Goal: Information Seeking & Learning: Learn about a topic

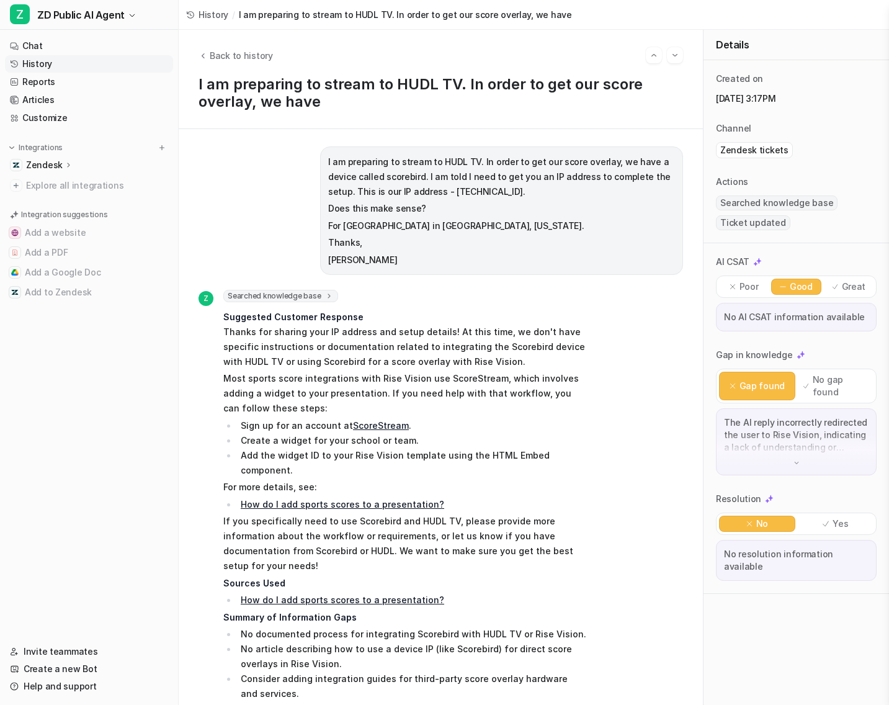
click at [48, 65] on link "History" at bounding box center [89, 63] width 168 height 17
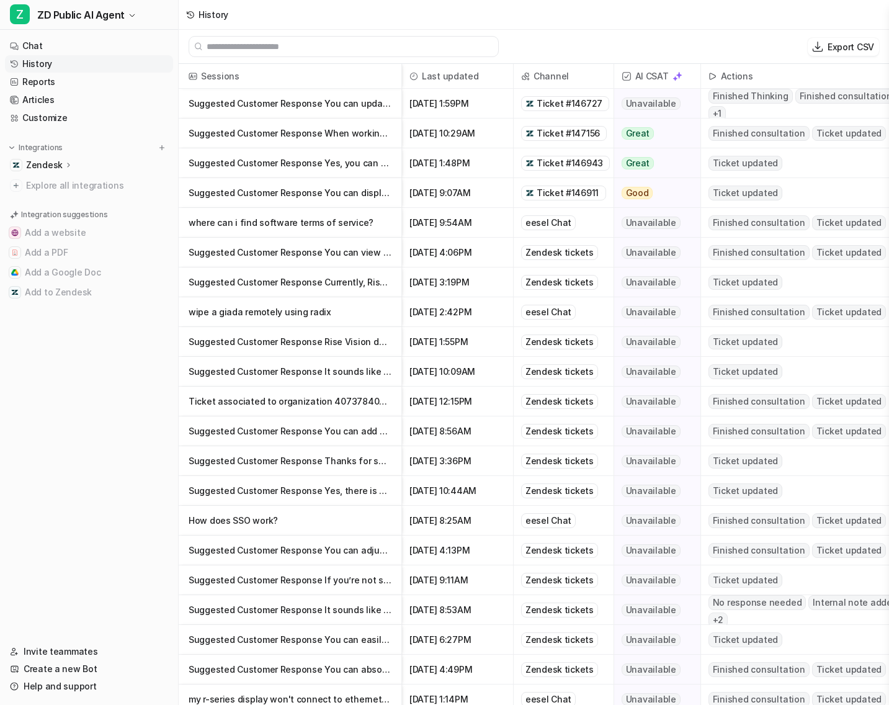
click at [343, 99] on p "Suggested Customer Response You can update your payment methods in the Rise Vi" at bounding box center [290, 104] width 203 height 30
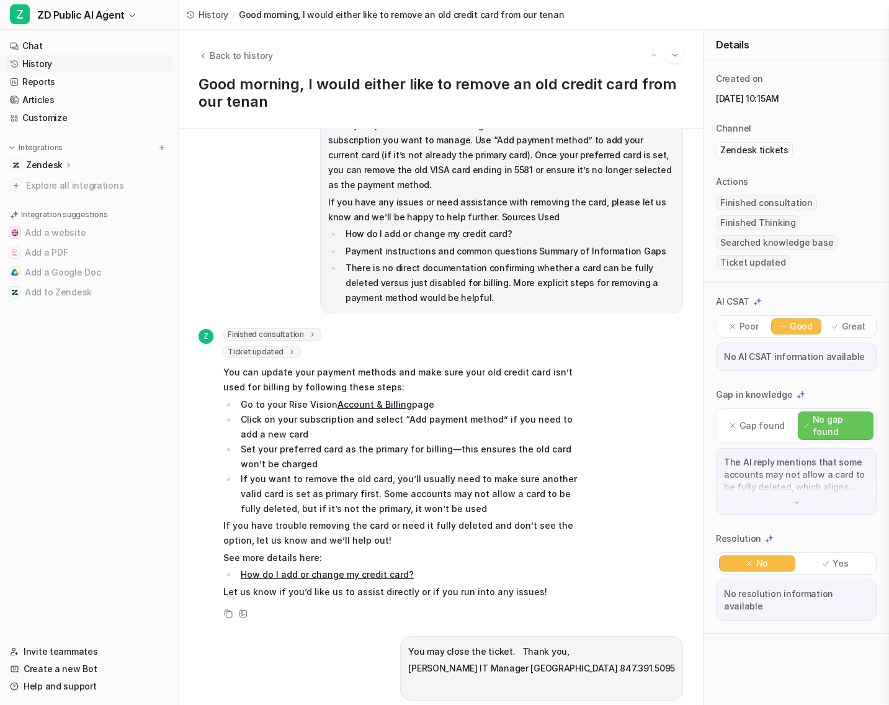
scroll to position [830, 0]
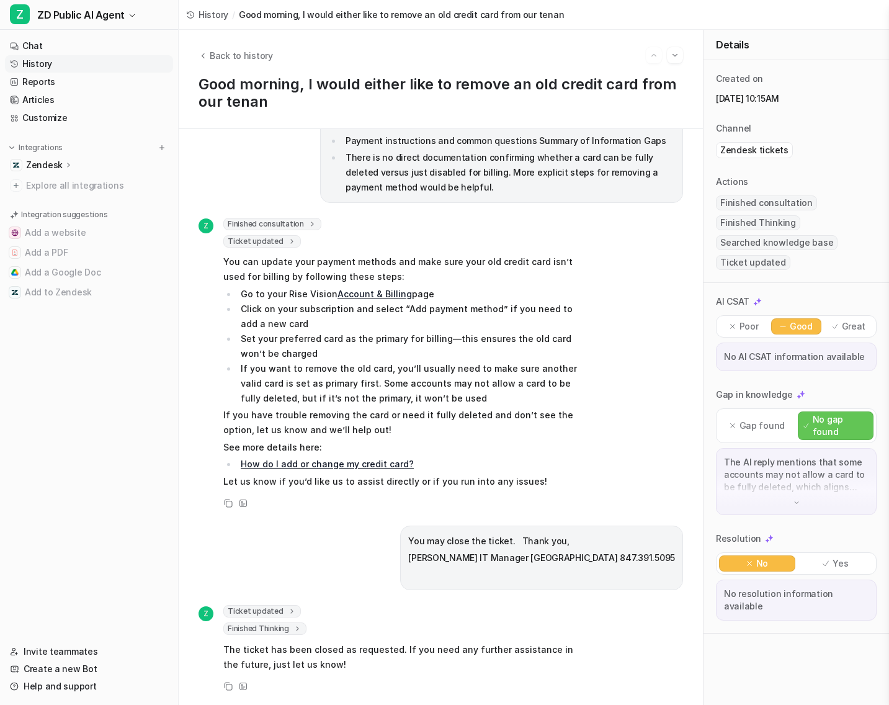
click at [838, 557] on p "Yes" at bounding box center [841, 563] width 16 height 12
click at [491, 388] on li "If you want to remove the old card, you’ll usually need to make sure another va…" at bounding box center [411, 383] width 349 height 45
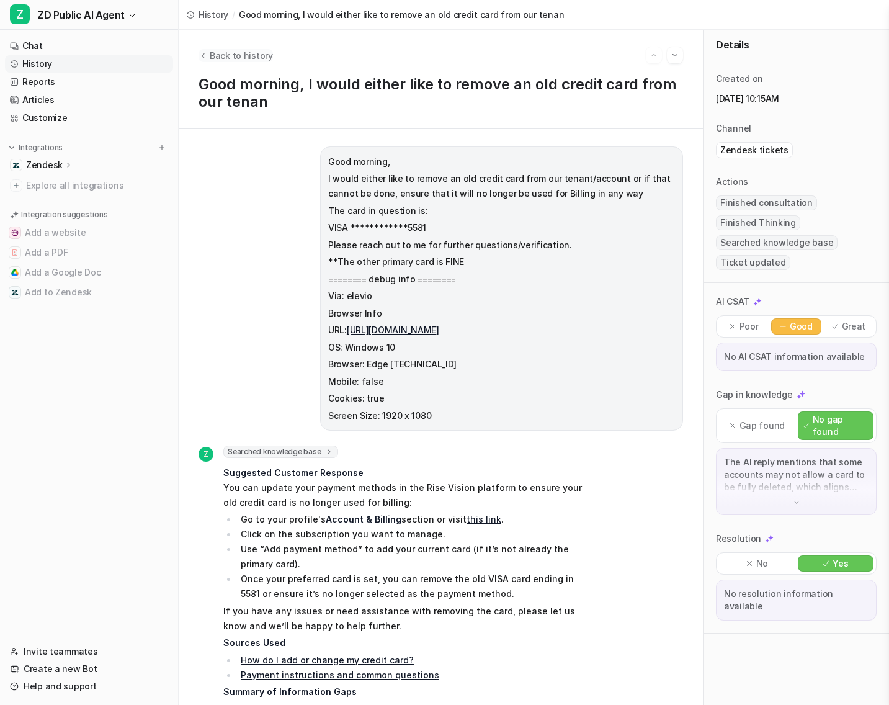
click at [241, 53] on span "Back to history" at bounding box center [241, 55] width 63 height 13
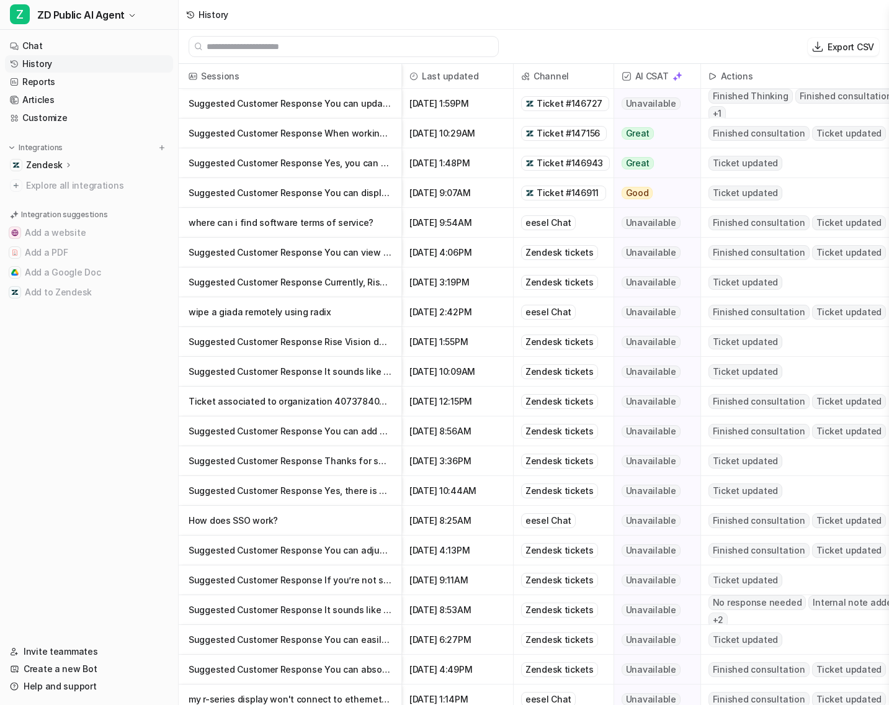
click at [353, 114] on p "Suggested Customer Response You can update your payment methods in the Rise Vi" at bounding box center [290, 104] width 203 height 30
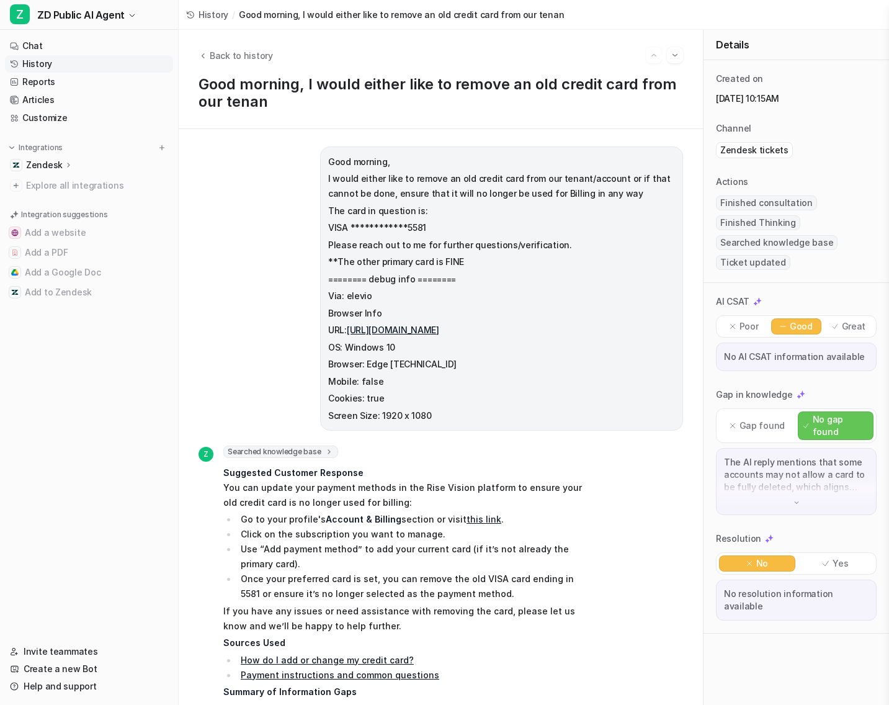
click at [839, 557] on p "Yes" at bounding box center [841, 563] width 16 height 12
click at [812, 400] on div "Gap in knowledge" at bounding box center [796, 394] width 161 height 12
click at [783, 588] on p "No resolution information available" at bounding box center [796, 600] width 145 height 25
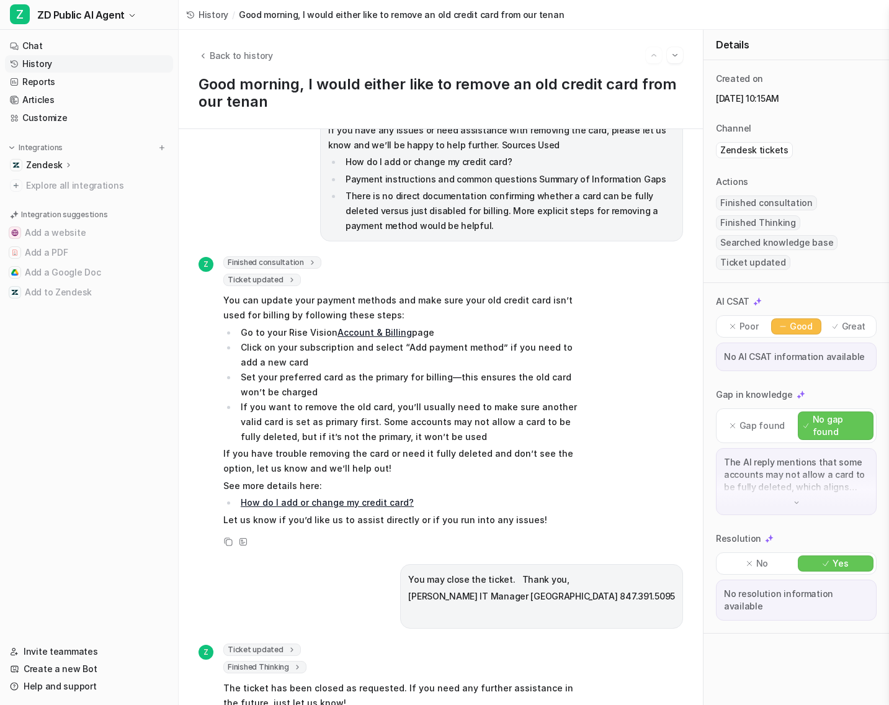
scroll to position [830, 0]
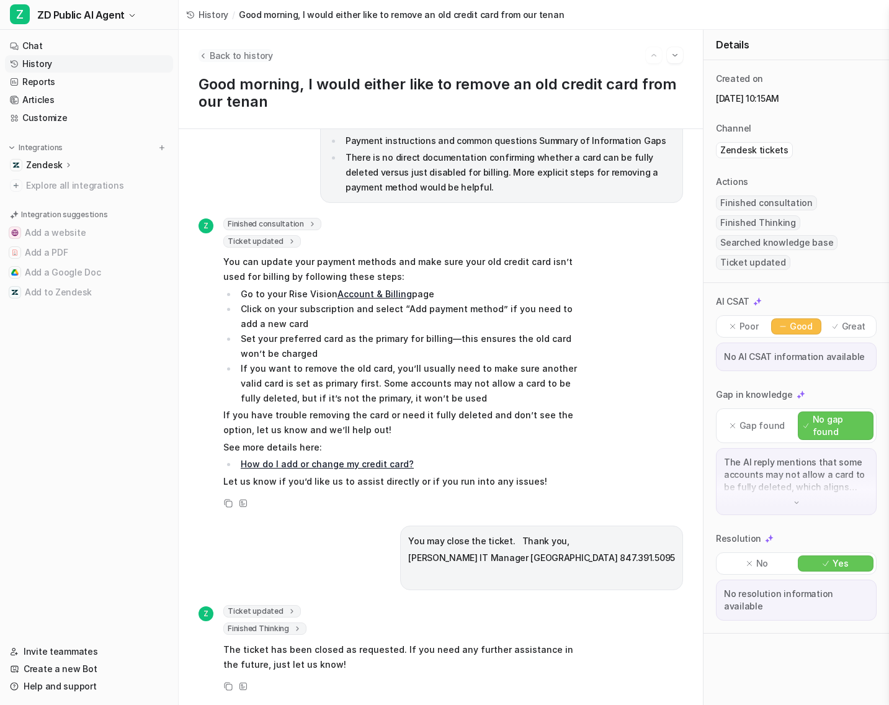
click at [261, 55] on span "Back to history" at bounding box center [241, 55] width 63 height 13
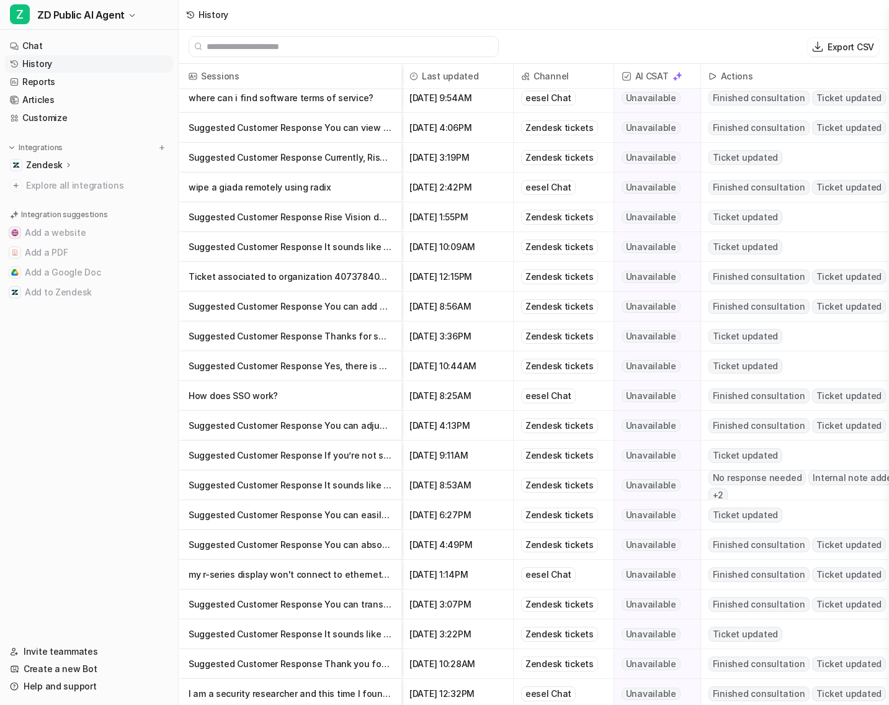
scroll to position [125, 0]
click at [58, 98] on link "Articles" at bounding box center [89, 99] width 168 height 17
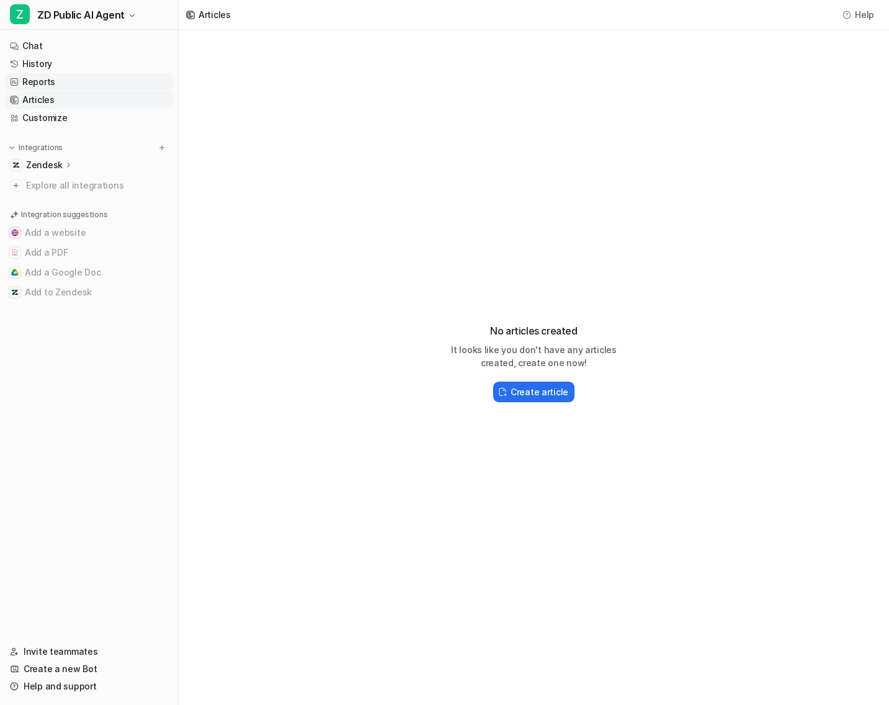
click at [55, 80] on link "Reports" at bounding box center [89, 81] width 168 height 17
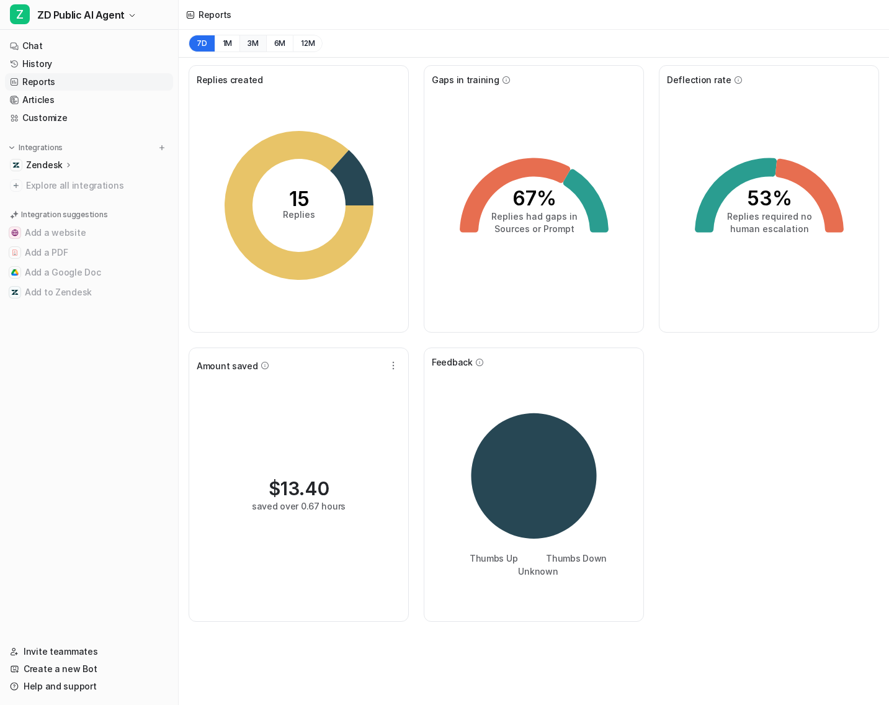
click at [250, 46] on button "3M" at bounding box center [253, 43] width 27 height 17
click at [57, 50] on link "Chat" at bounding box center [89, 45] width 168 height 17
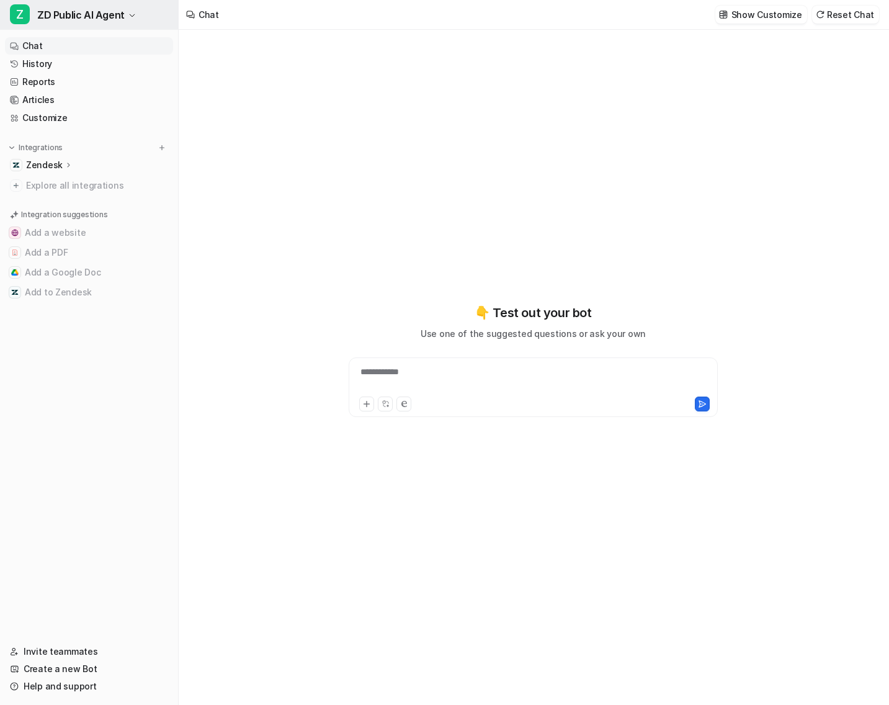
click at [128, 12] on icon "button" at bounding box center [131, 15] width 7 height 7
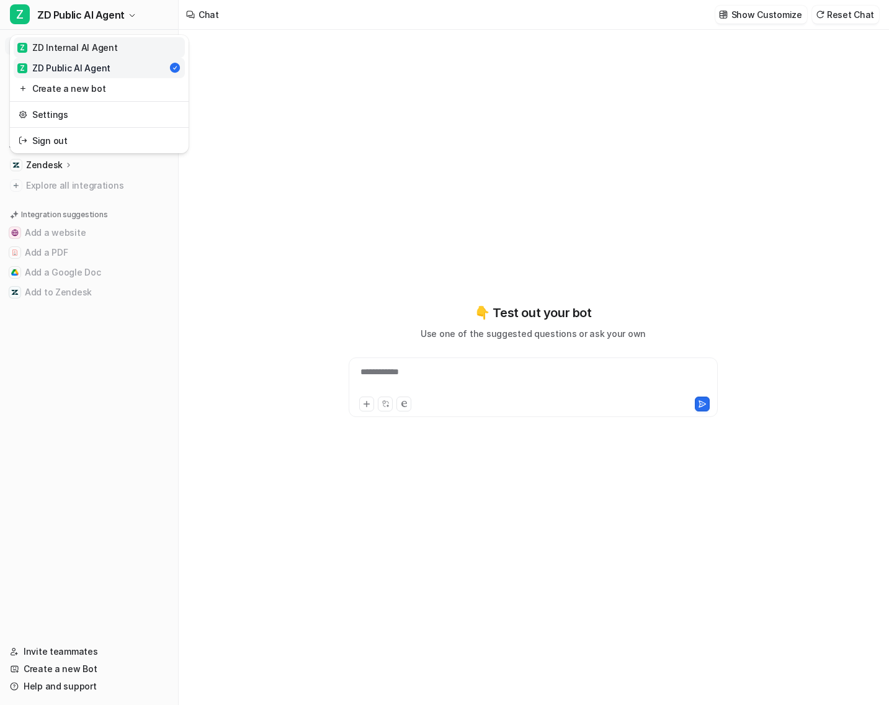
click at [97, 41] on div "Z ZD Internal AI Agent" at bounding box center [67, 47] width 100 height 13
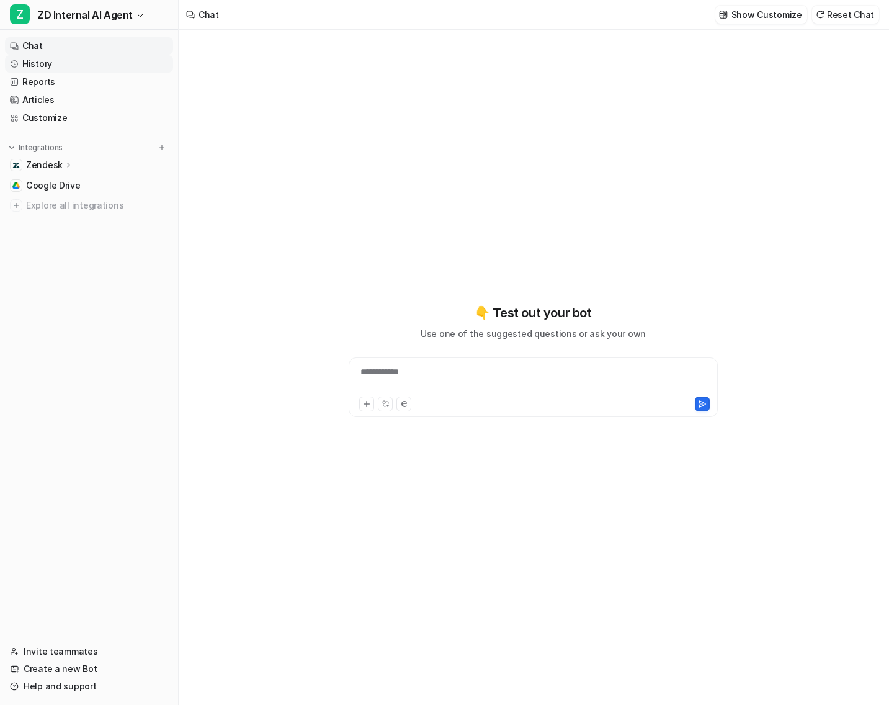
click at [60, 67] on link "History" at bounding box center [89, 63] width 168 height 17
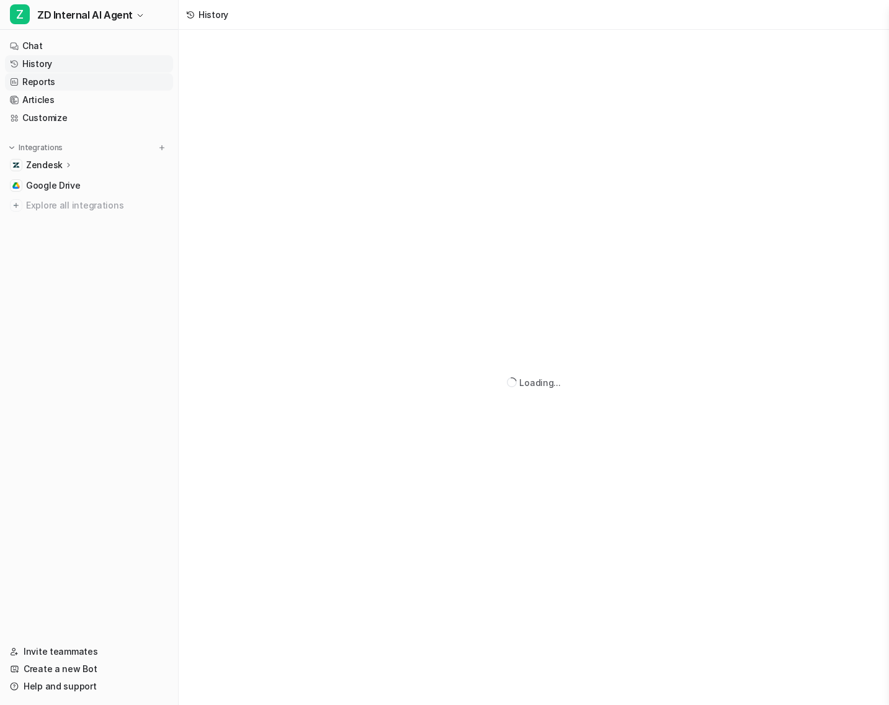
click at [60, 85] on link "Reports" at bounding box center [89, 81] width 168 height 17
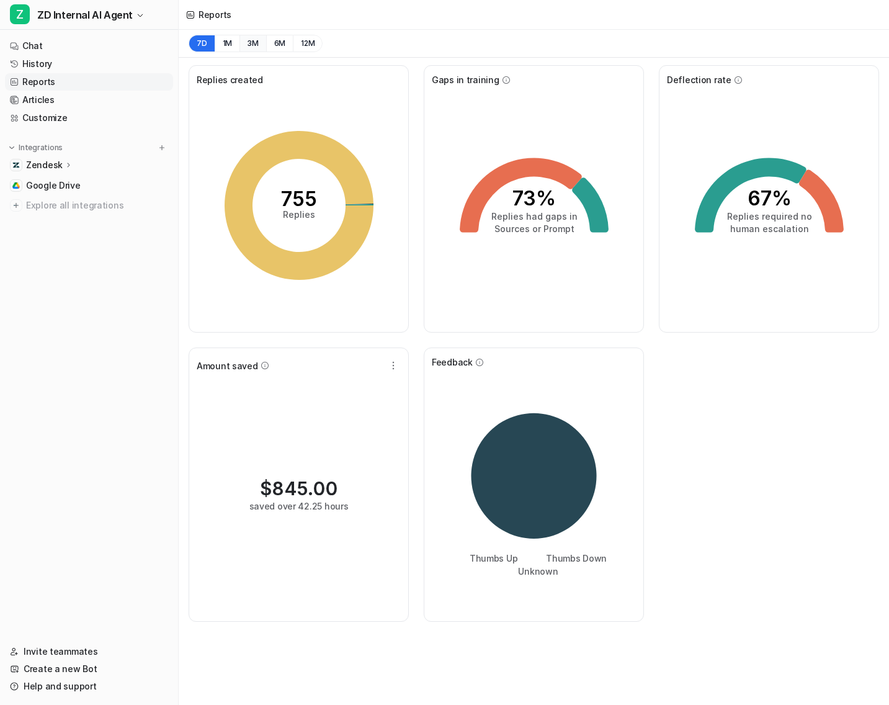
click at [253, 47] on button "3M" at bounding box center [253, 43] width 27 height 17
click at [218, 43] on button "1M" at bounding box center [227, 43] width 25 height 17
click at [397, 370] on icon "button" at bounding box center [393, 365] width 12 height 12
click at [353, 395] on button "Edit" at bounding box center [331, 394] width 134 height 23
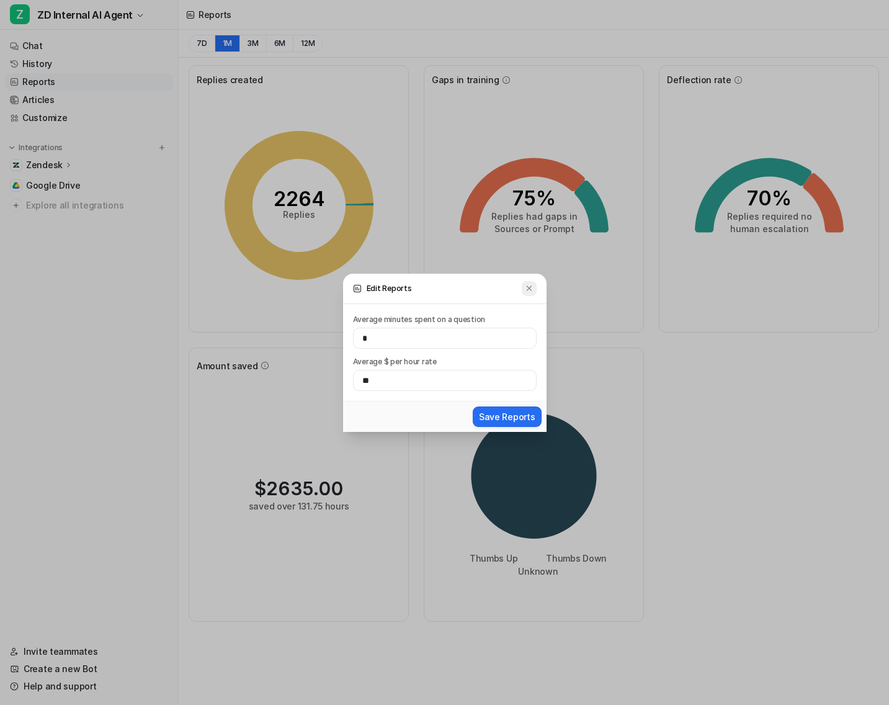
click at [529, 290] on img at bounding box center [529, 288] width 9 height 9
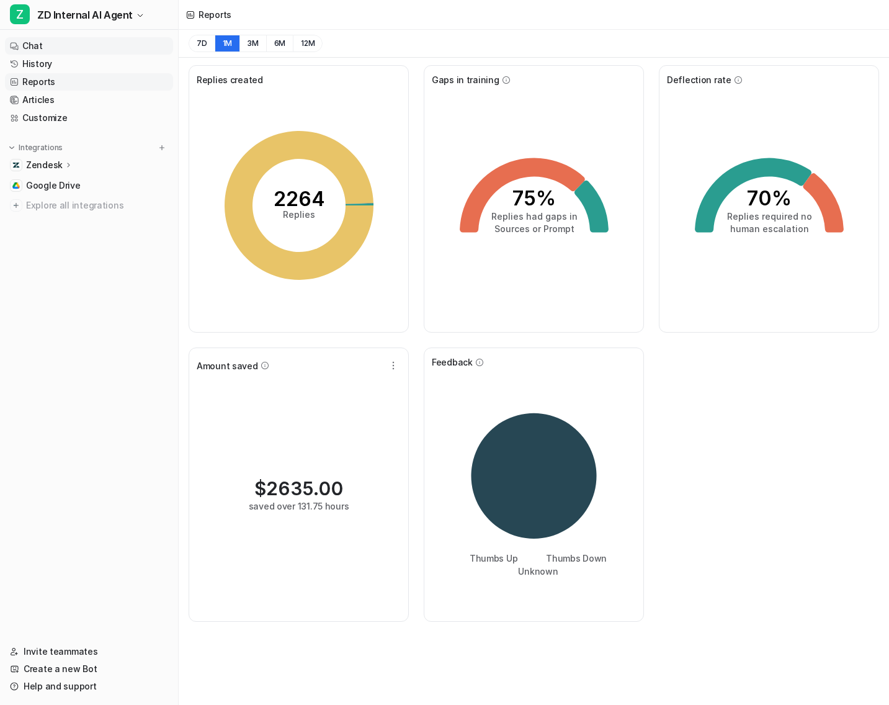
click at [43, 47] on link "Chat" at bounding box center [89, 45] width 168 height 17
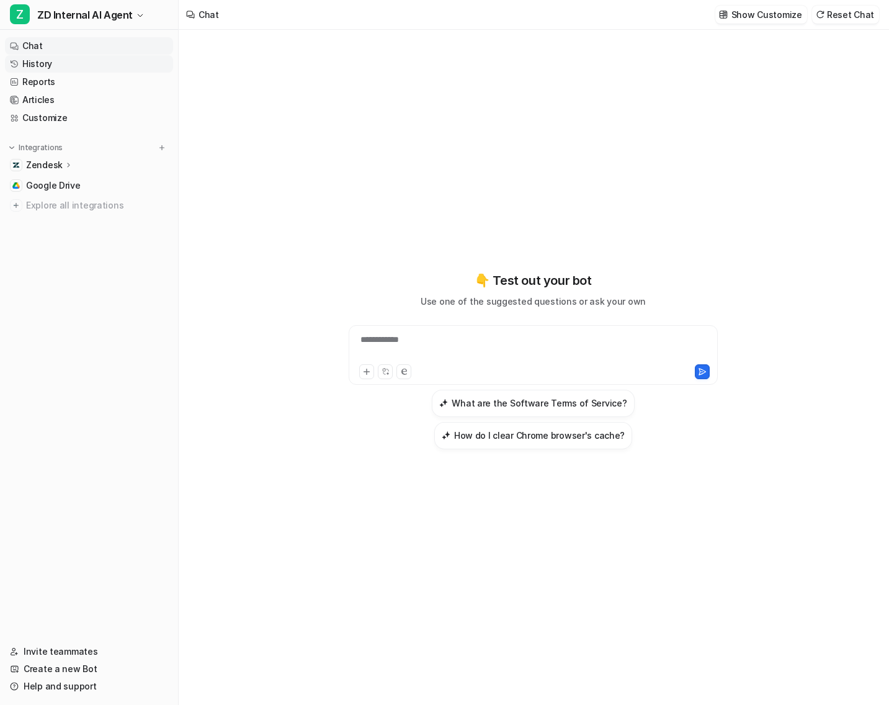
click at [53, 65] on link "History" at bounding box center [89, 63] width 168 height 17
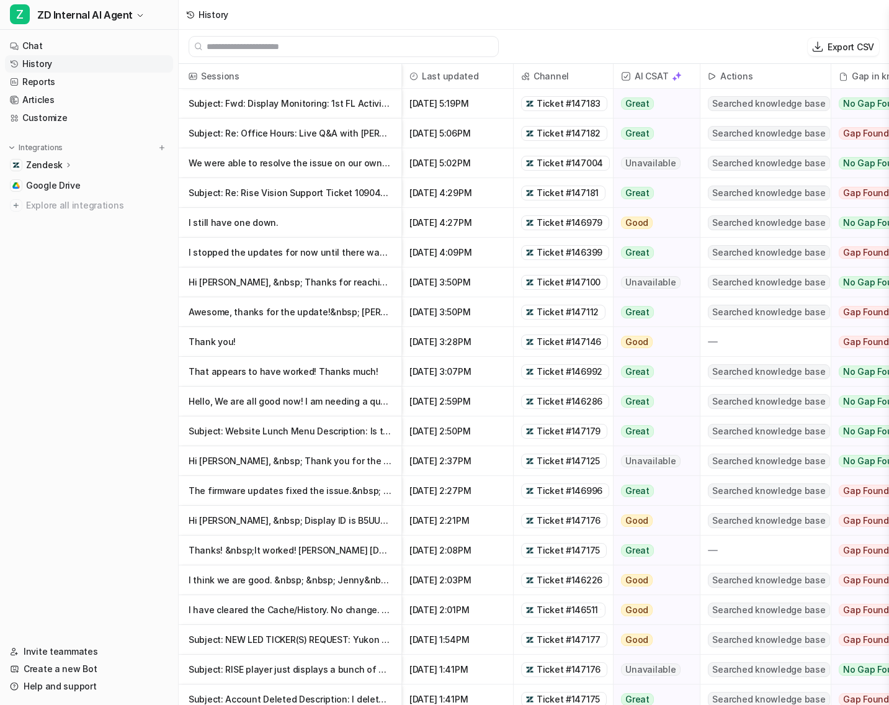
click at [339, 141] on p "Subject: Re: Office Hours: Live Q&A with [PERSON_NAME], Your Digital Signage Ex…" at bounding box center [290, 134] width 203 height 30
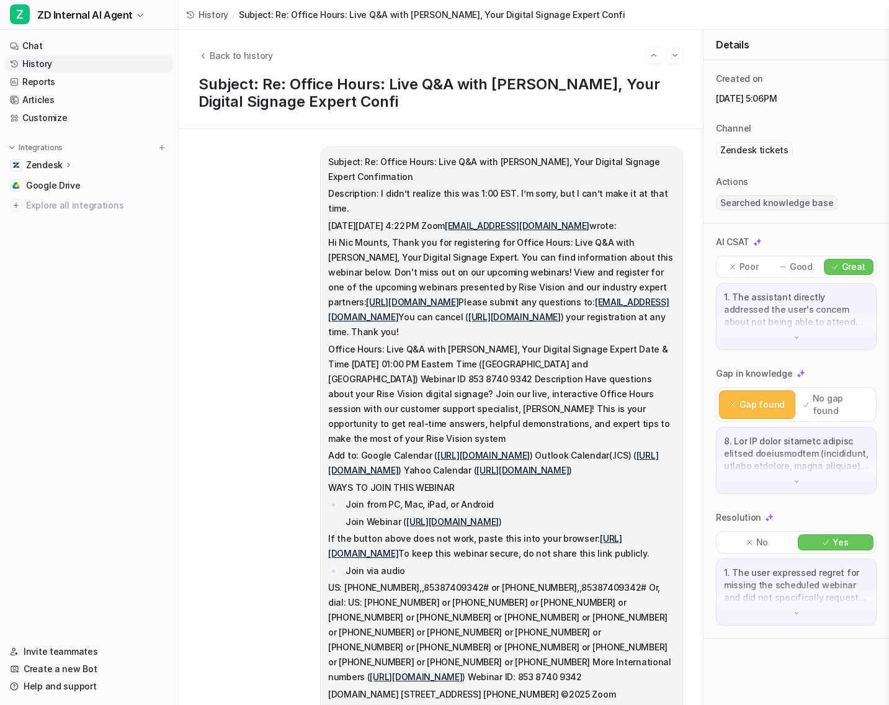
scroll to position [700, 0]
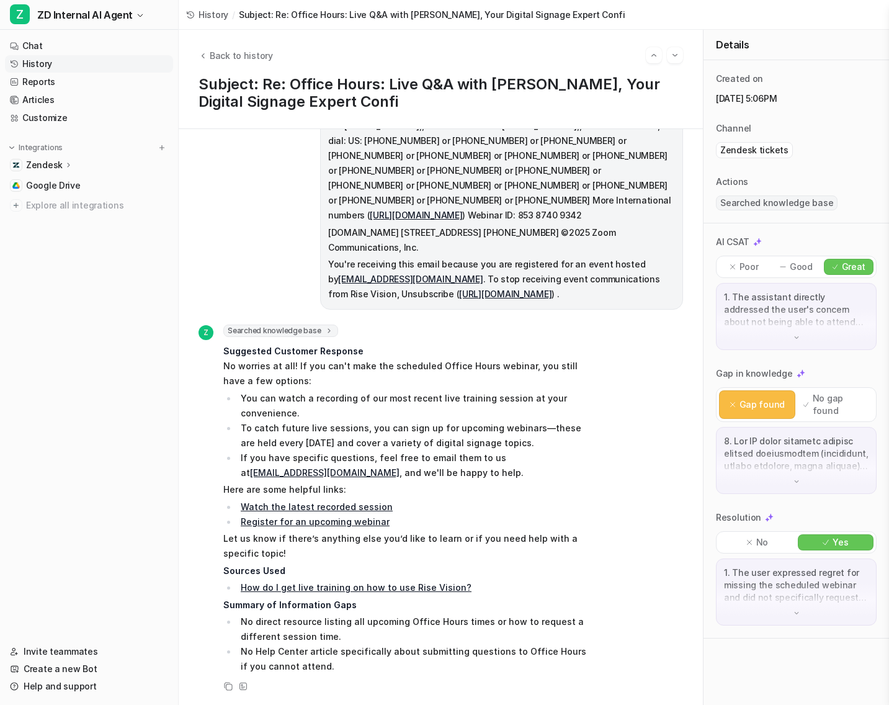
click at [593, 598] on div "Z Searched knowledge base search_queries : [ "reschedule Office Hours webinar",…" at bounding box center [441, 510] width 485 height 370
